Goal: Obtain resource: Obtain resource

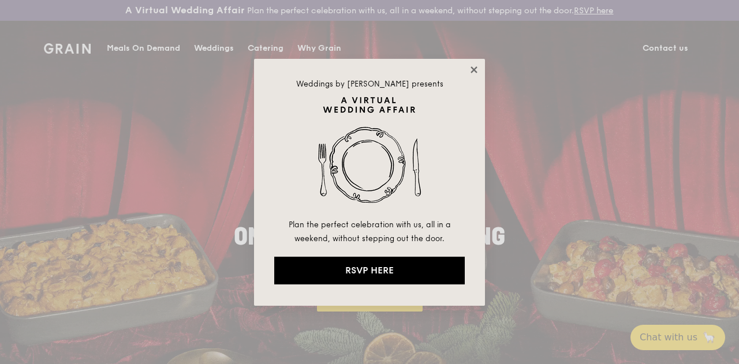
click at [473, 68] on icon at bounding box center [474, 70] width 10 height 10
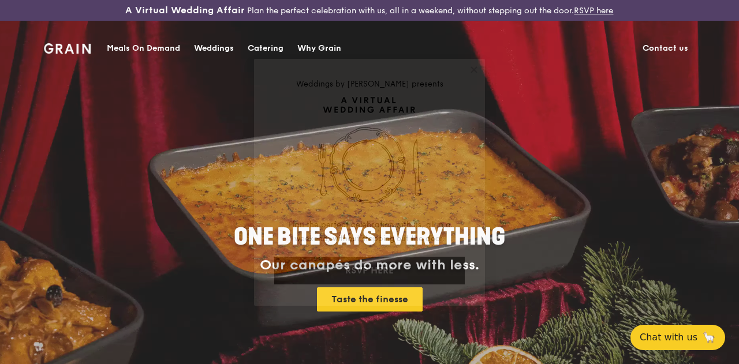
click at [272, 46] on div "Weddings by Grain presents Plan the perfect celebration with us, all in a weeke…" at bounding box center [369, 182] width 739 height 364
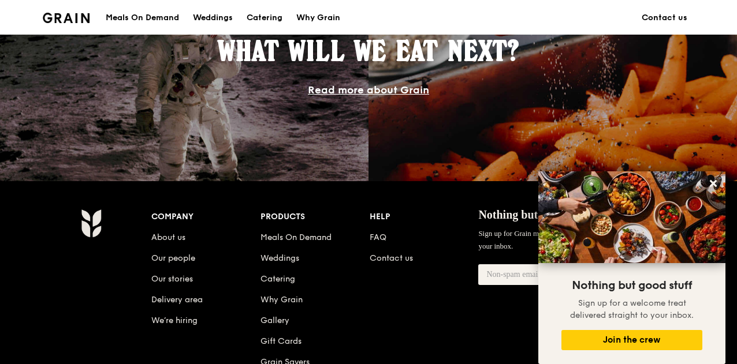
scroll to position [1207, 0]
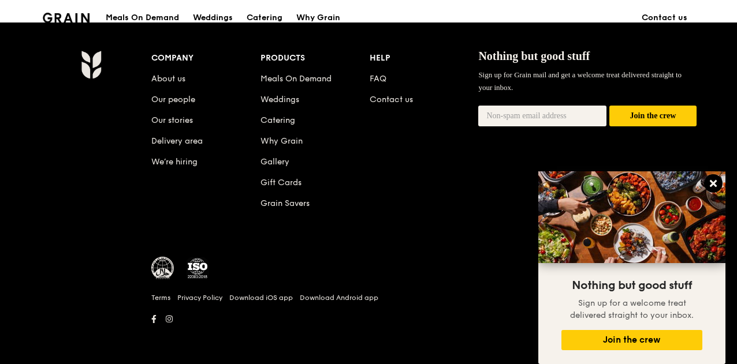
click at [712, 185] on icon at bounding box center [712, 183] width 7 height 7
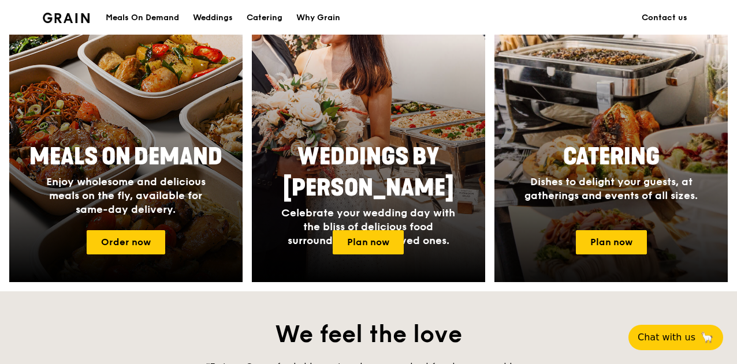
scroll to position [457, 0]
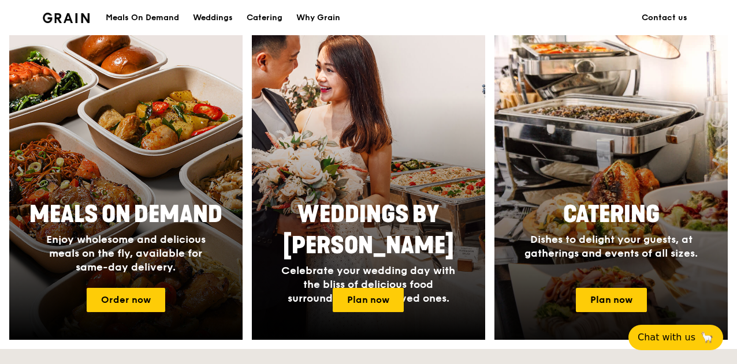
click at [603, 194] on div at bounding box center [611, 187] width 256 height 335
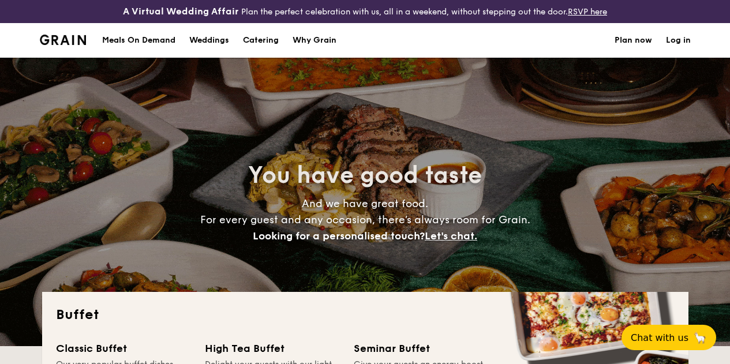
select select
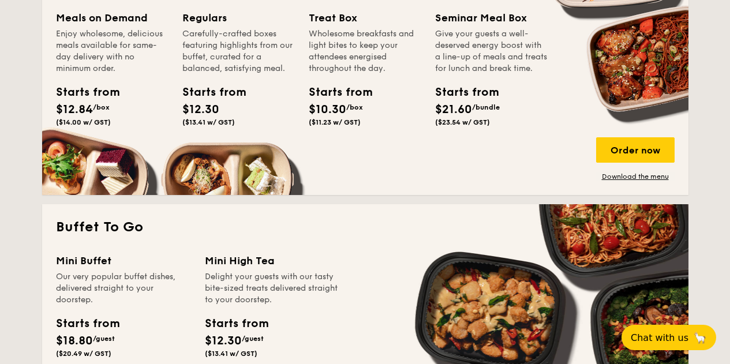
scroll to position [577, 0]
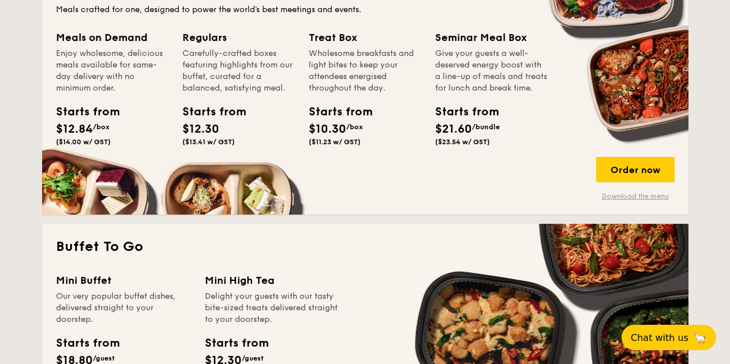
click at [634, 201] on link "Download the menu" at bounding box center [635, 196] width 79 height 9
